Goal: Task Accomplishment & Management: Use online tool/utility

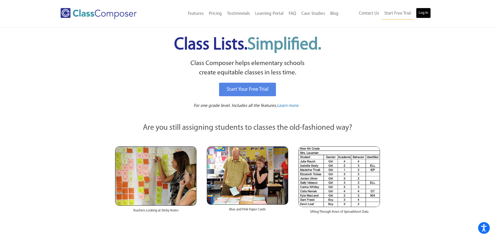
click at [422, 15] on link "Log In" at bounding box center [423, 13] width 15 height 10
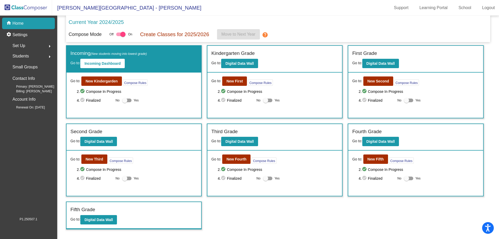
click at [18, 8] on img at bounding box center [26, 7] width 52 height 15
click at [166, 35] on p "Create Classes for 2025/2026" at bounding box center [174, 34] width 69 height 8
click at [141, 39] on div "Compose Mode Off On Create Classes for 2025/2026 Move to Next Year help" at bounding box center [278, 34] width 419 height 10
click at [100, 85] on button "New Kindergarden" at bounding box center [101, 80] width 41 height 9
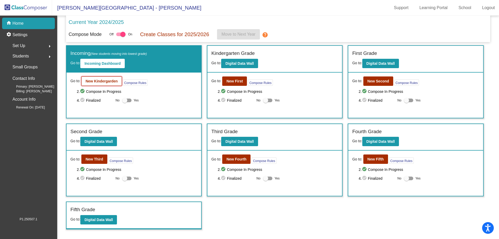
click at [100, 80] on b "New Kindergarden" at bounding box center [101, 81] width 32 height 4
